Goal: Transaction & Acquisition: Download file/media

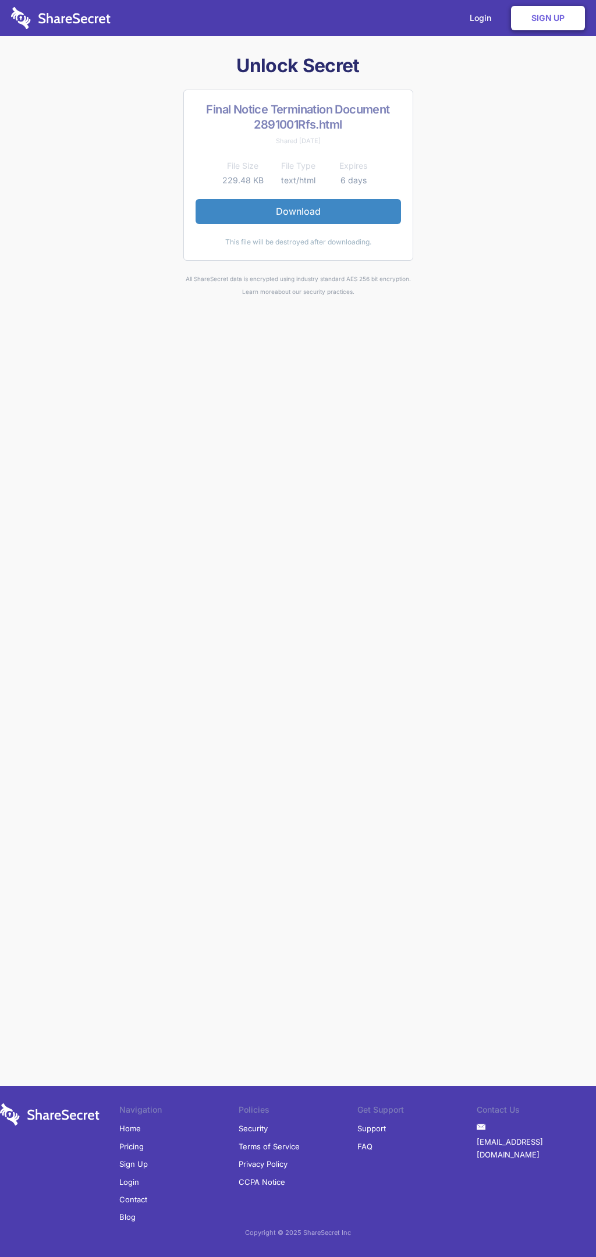
click at [298, 211] on link "Download" at bounding box center [298, 211] width 205 height 24
